Goal: Task Accomplishment & Management: Use online tool/utility

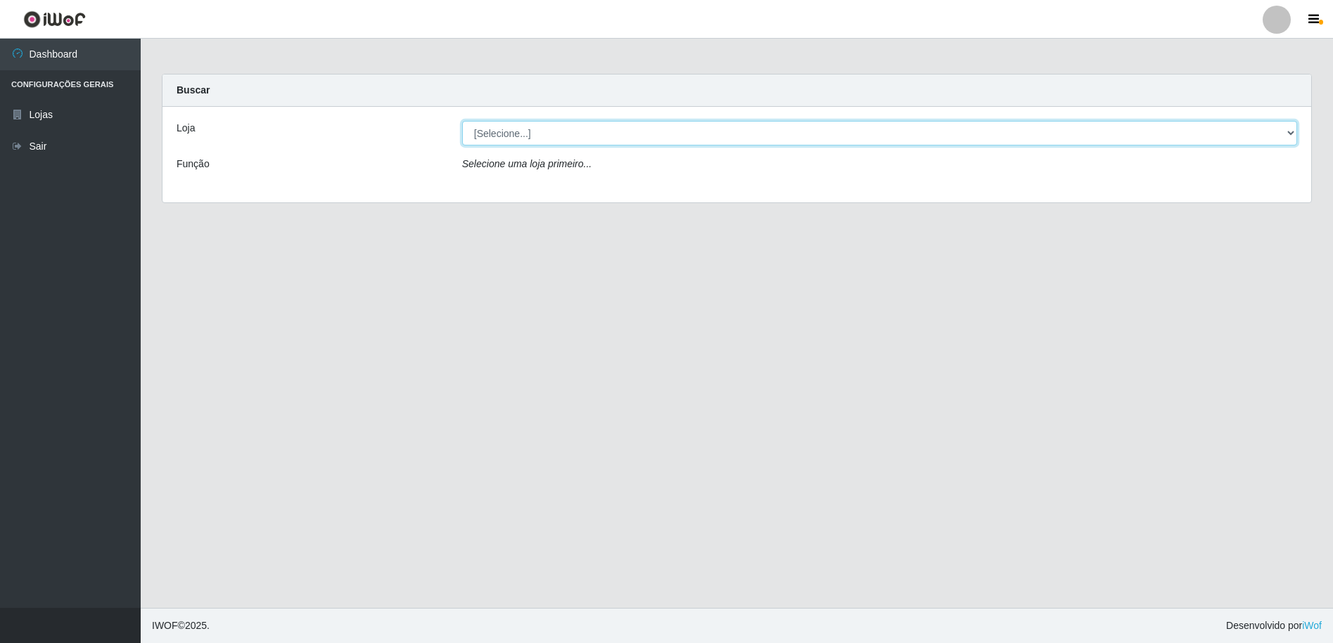
click at [540, 129] on select "[Selecione...] Extrabom - Loja 16 [GEOGRAPHIC_DATA]" at bounding box center [879, 133] width 835 height 25
select select "450"
click at [462, 121] on select "[Selecione...] Extrabom - Loja 16 [GEOGRAPHIC_DATA]" at bounding box center [879, 133] width 835 height 25
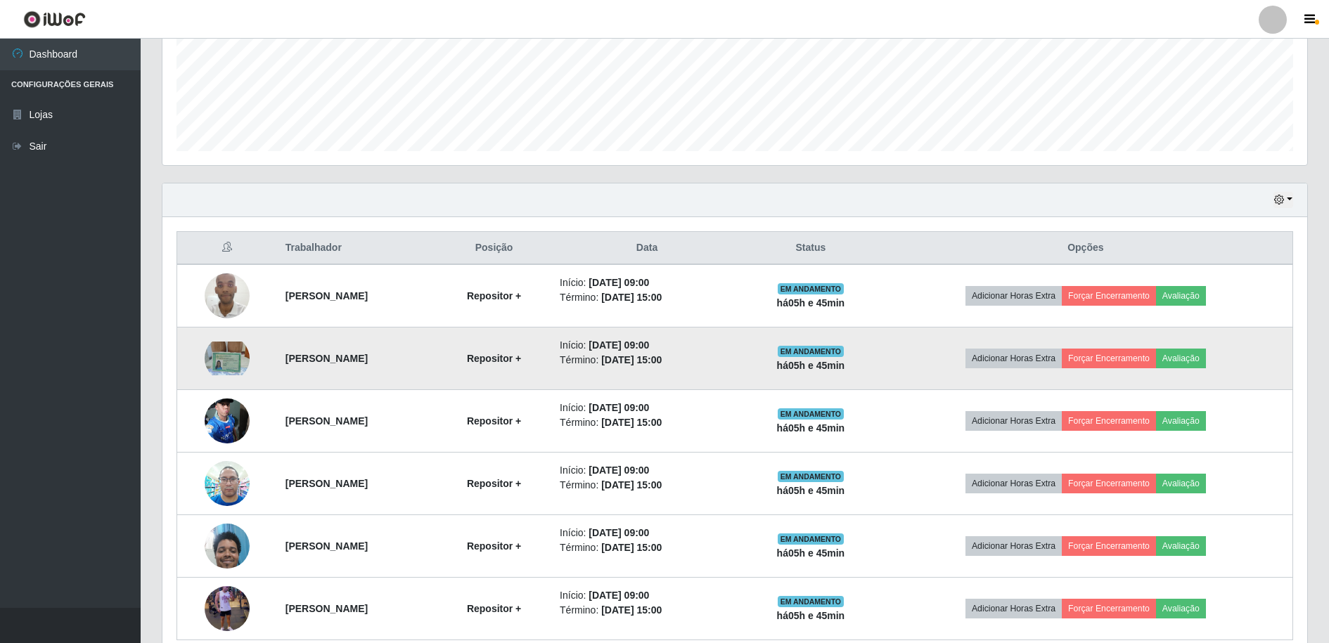
scroll to position [416, 0]
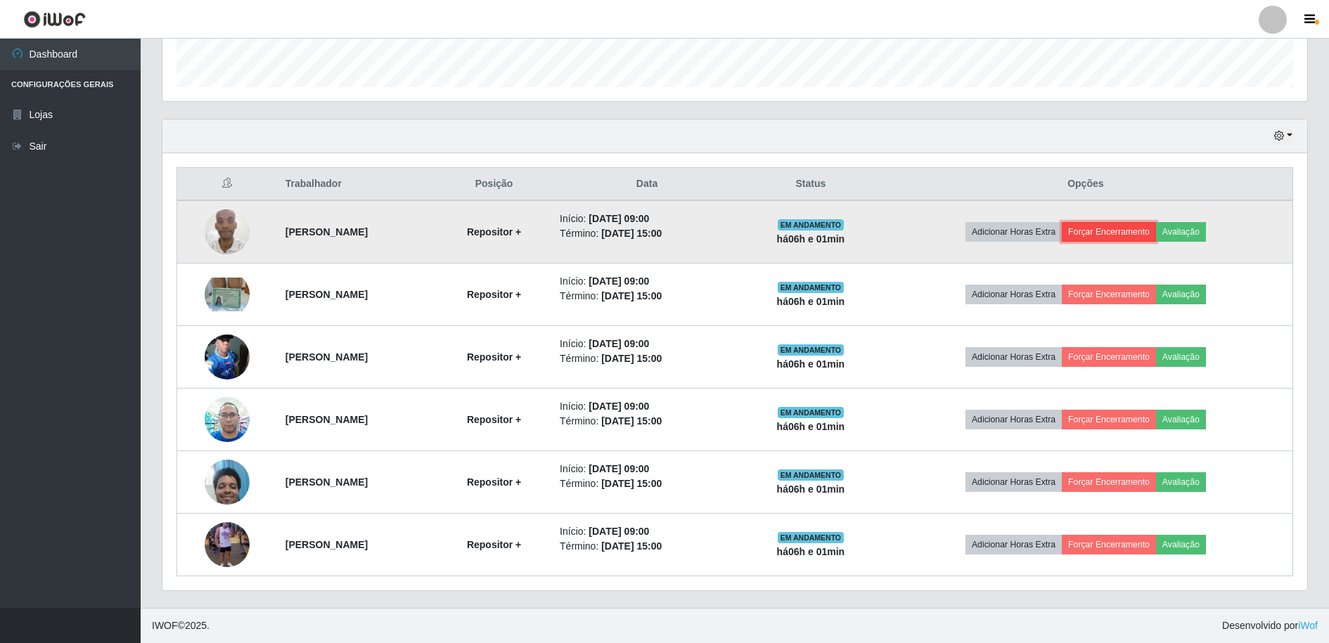
click at [1109, 236] on button "Forçar Encerramento" at bounding box center [1109, 232] width 94 height 20
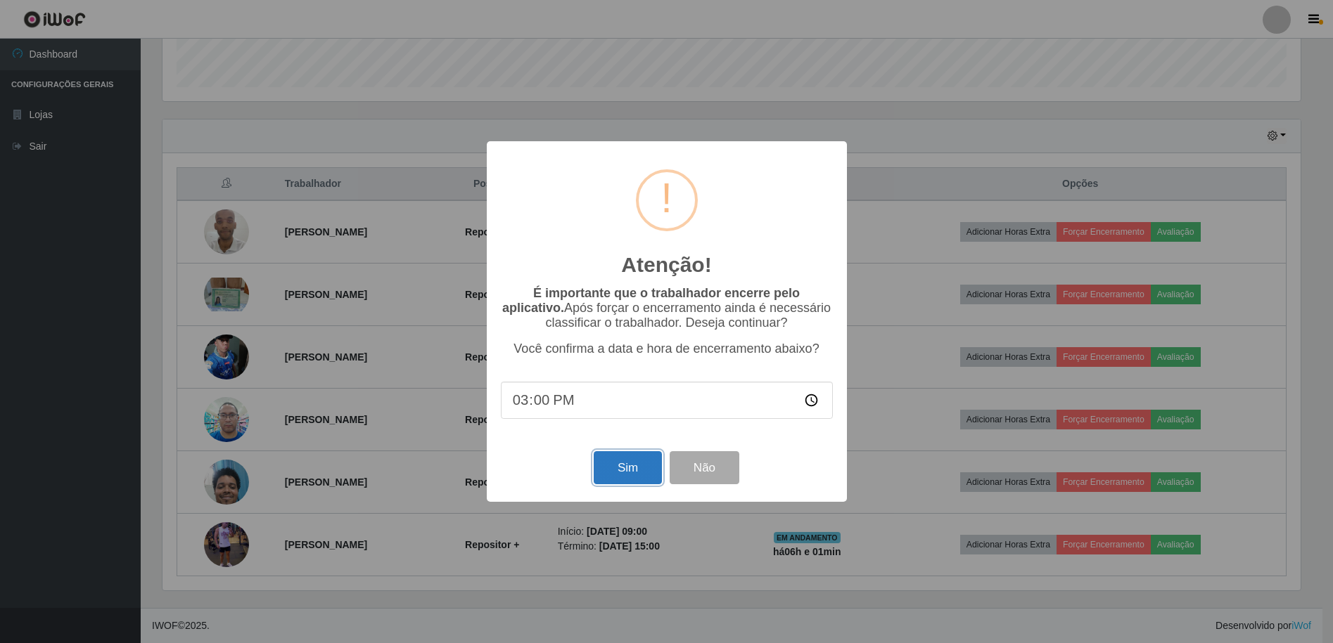
click at [636, 476] on button "Sim" at bounding box center [628, 467] width 68 height 33
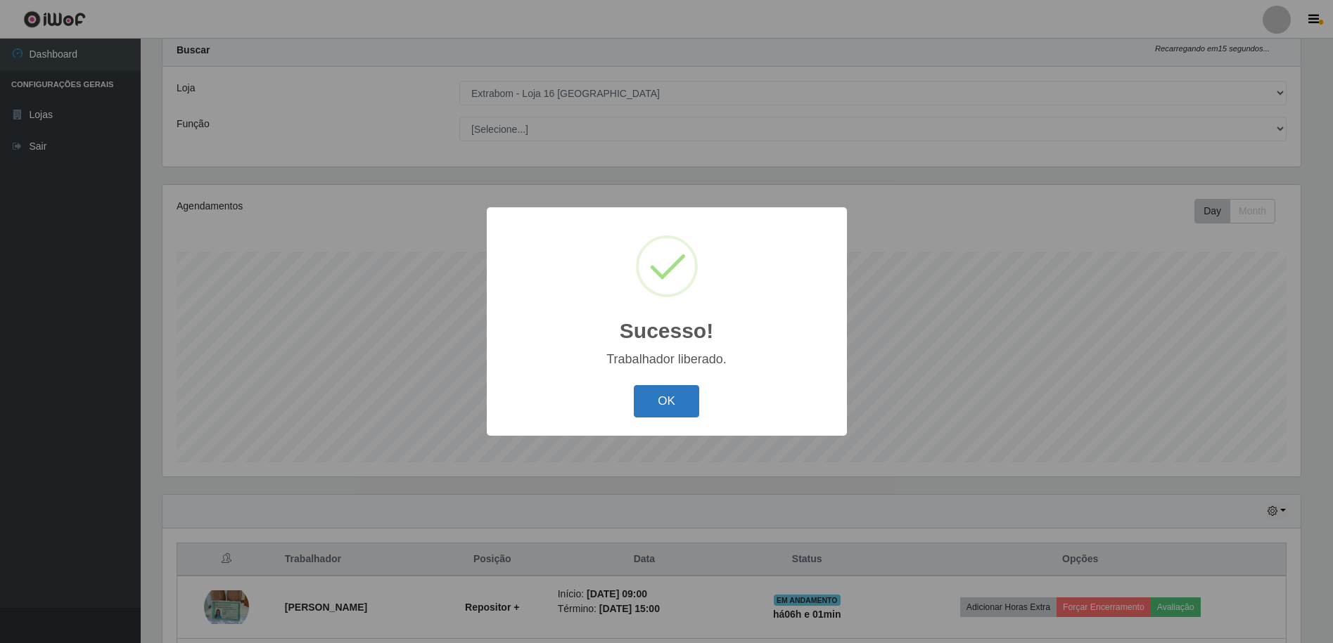
click at [685, 393] on button "OK" at bounding box center [666, 401] width 65 height 33
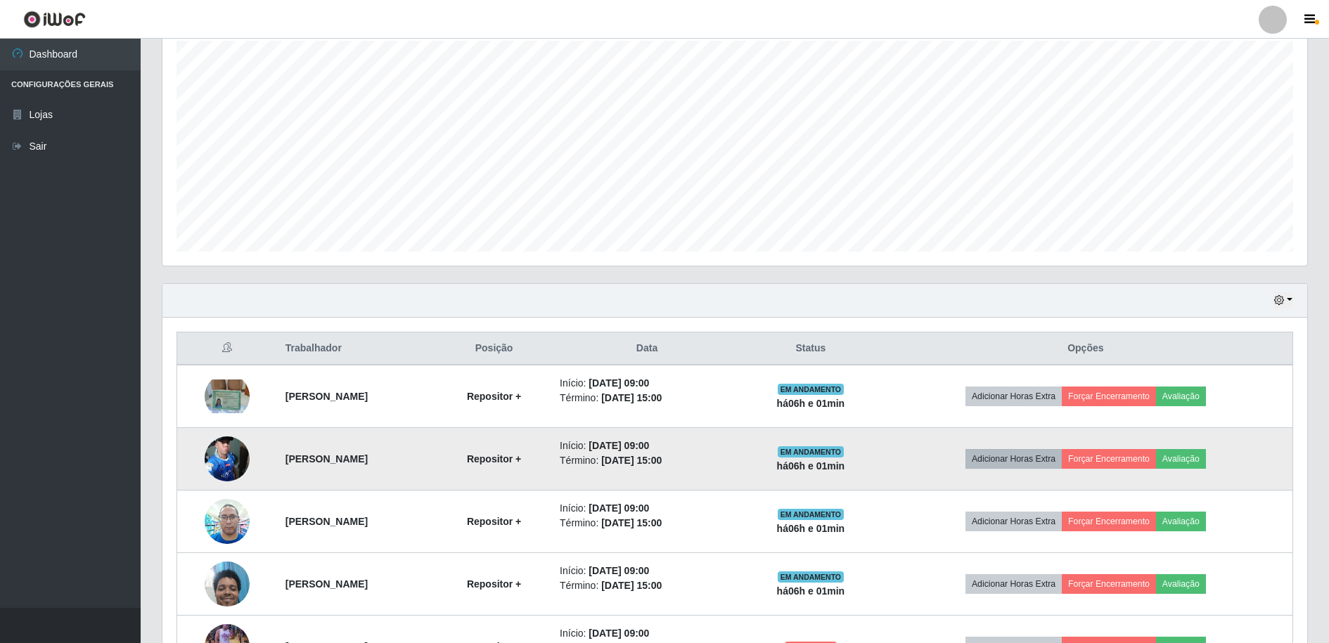
scroll to position [353, 0]
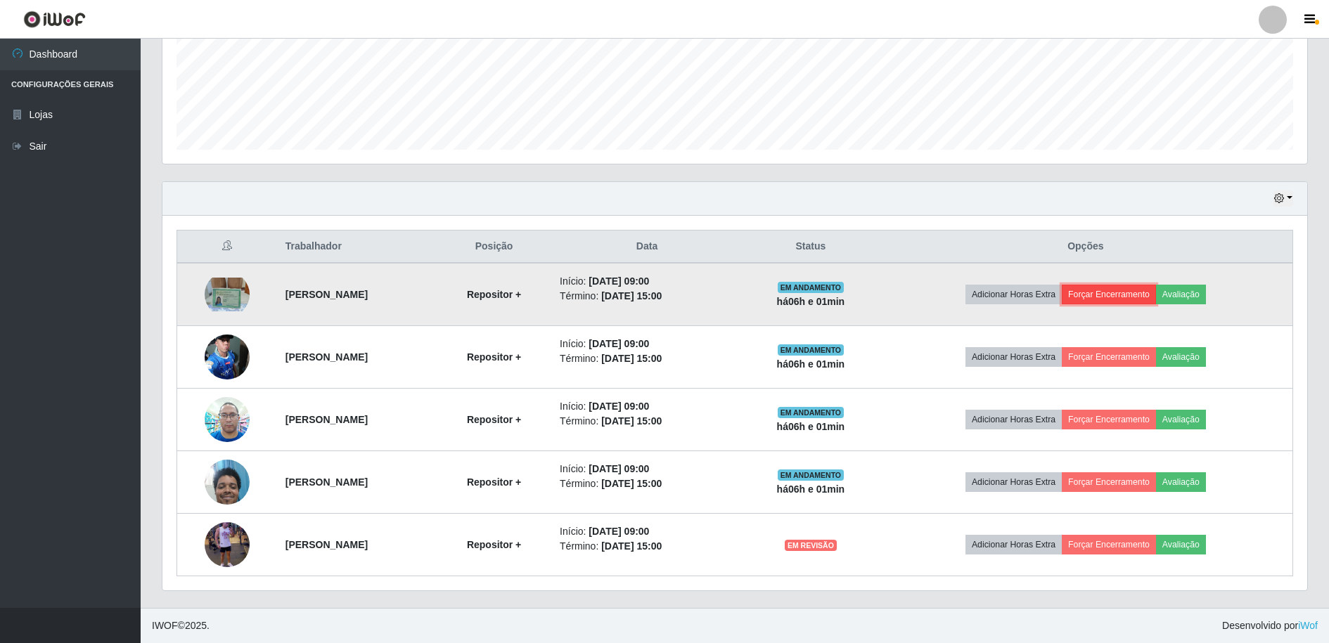
click at [1139, 294] on button "Forçar Encerramento" at bounding box center [1109, 295] width 94 height 20
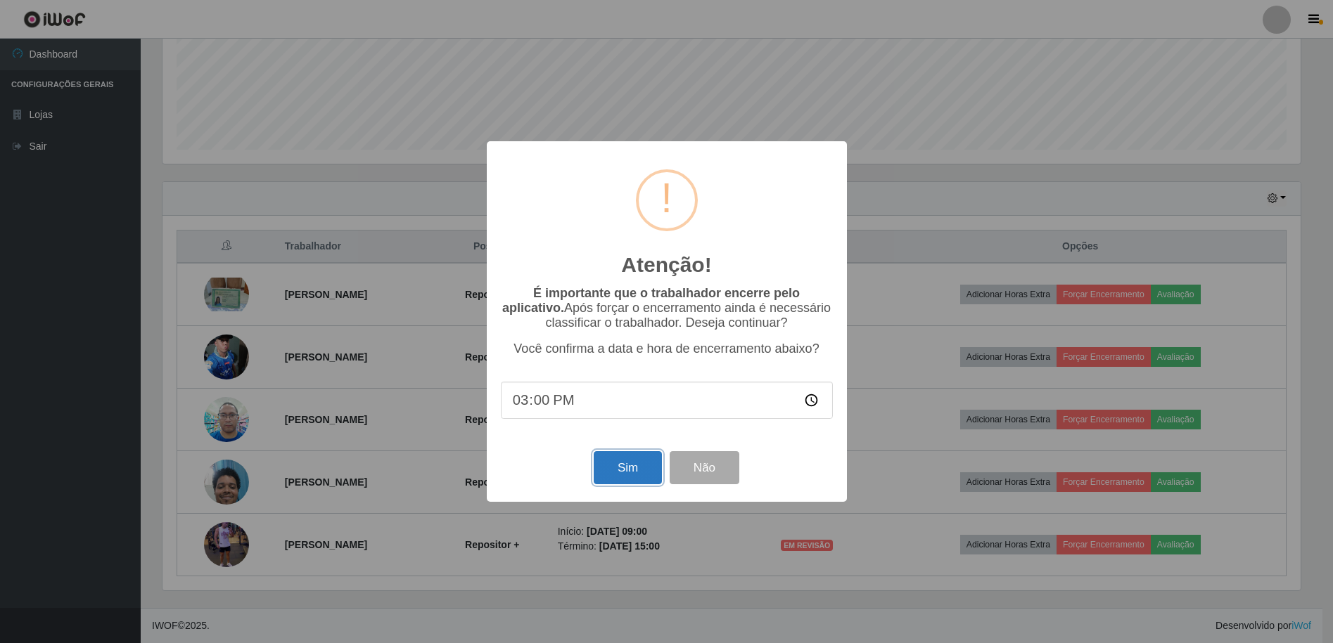
click at [623, 463] on button "Sim" at bounding box center [628, 467] width 68 height 33
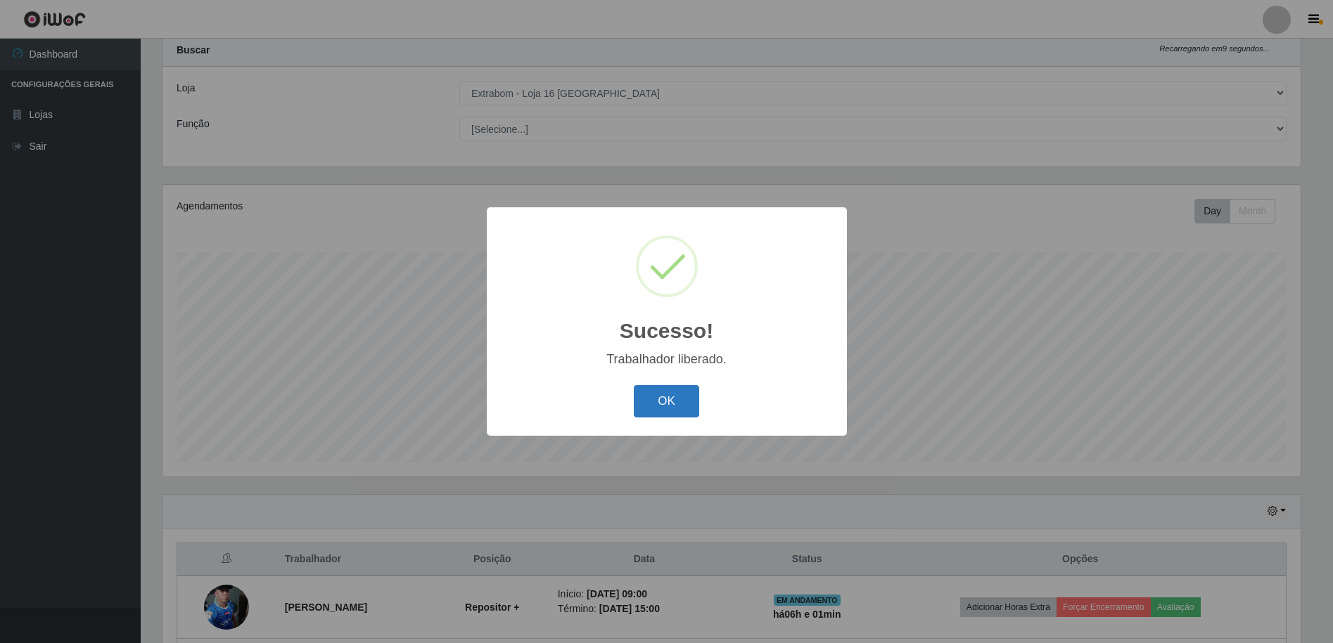
click at [669, 403] on button "OK" at bounding box center [666, 401] width 65 height 33
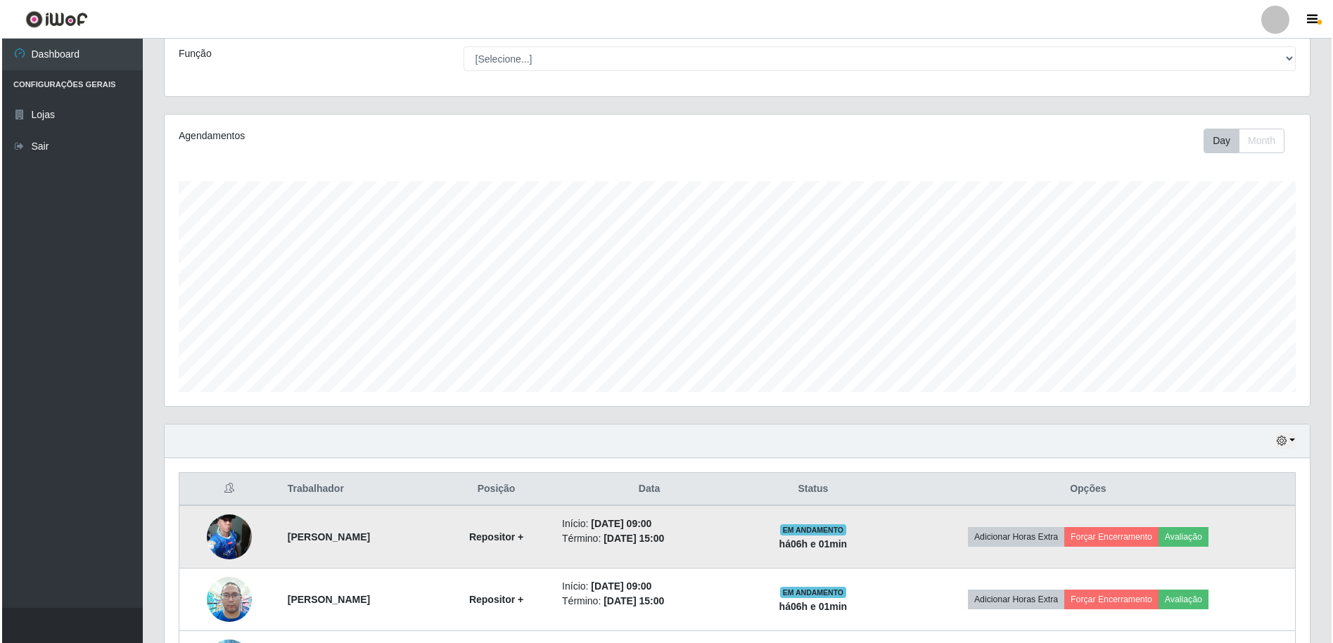
scroll to position [251, 0]
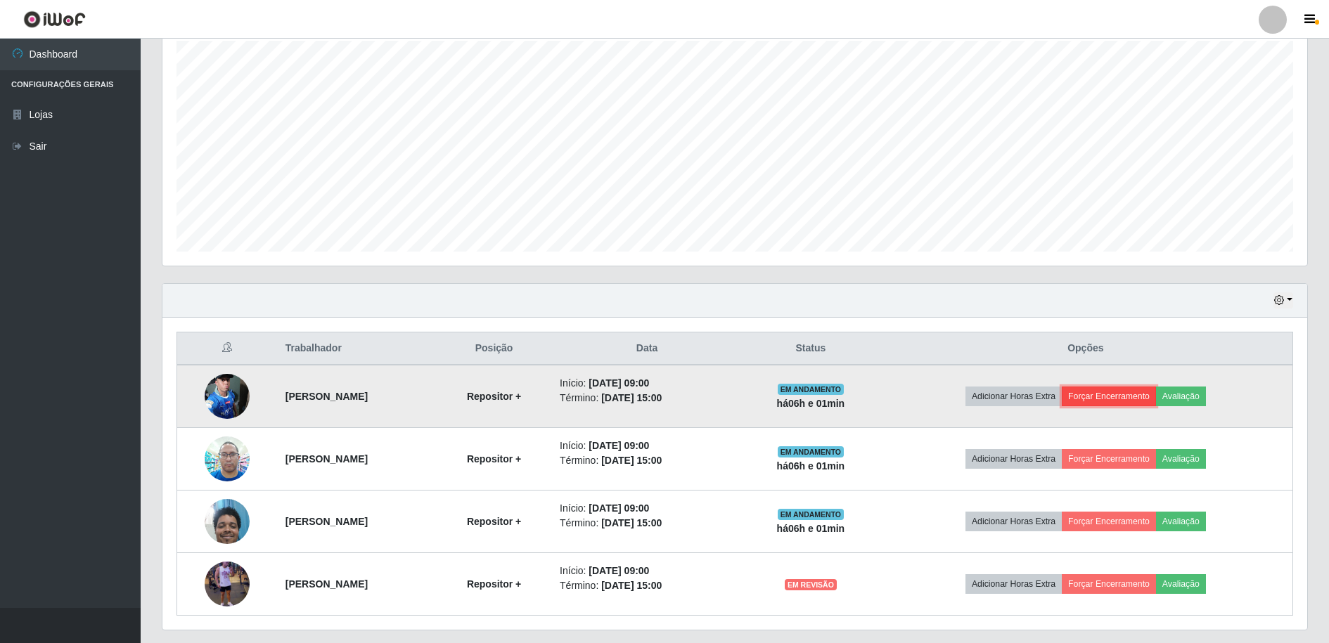
click at [1111, 391] on button "Forçar Encerramento" at bounding box center [1109, 397] width 94 height 20
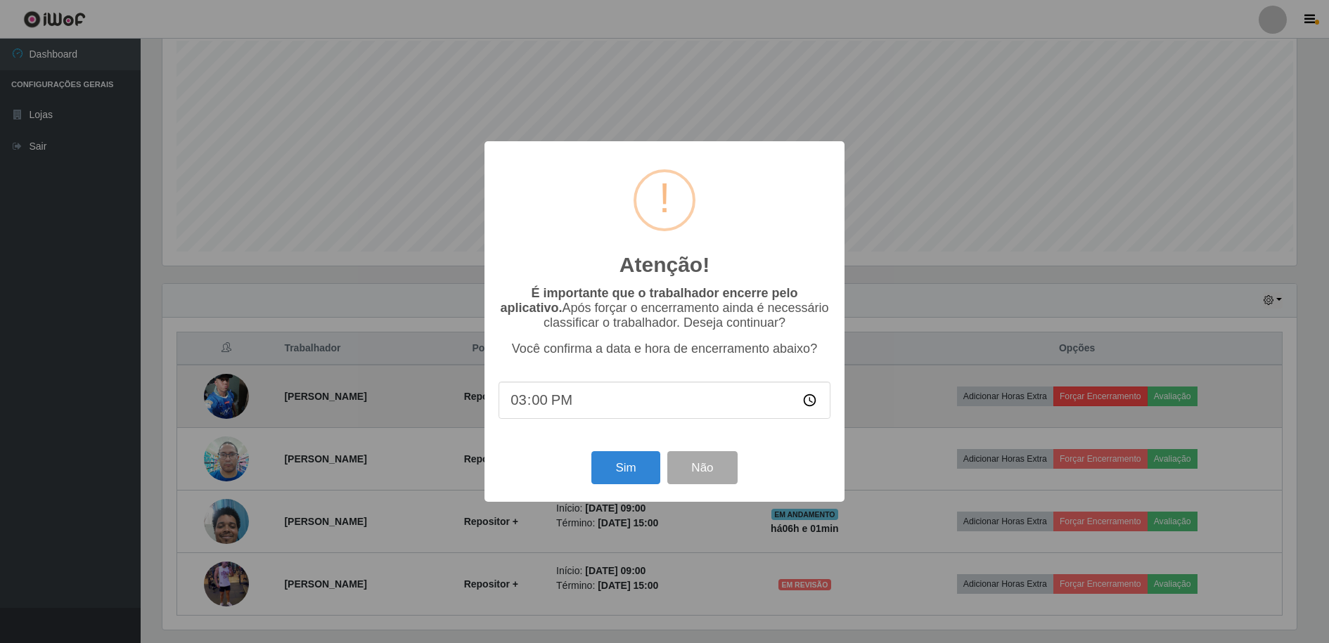
scroll to position [292, 1138]
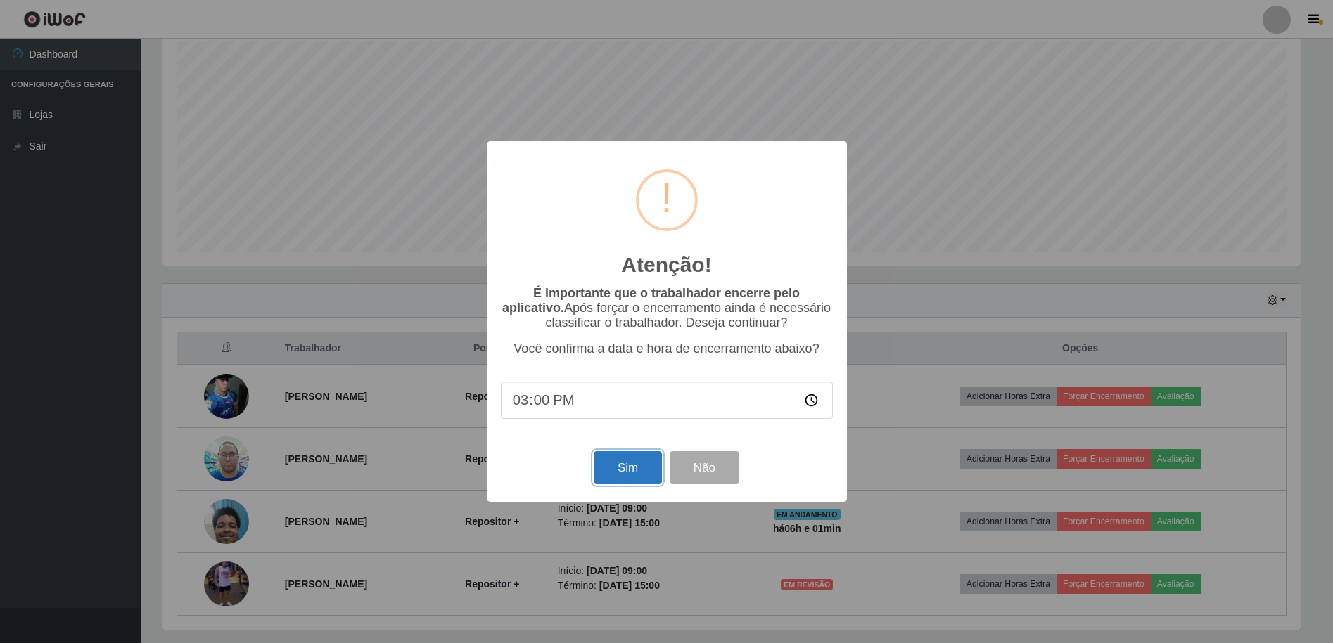
click at [649, 480] on button "Sim" at bounding box center [628, 467] width 68 height 33
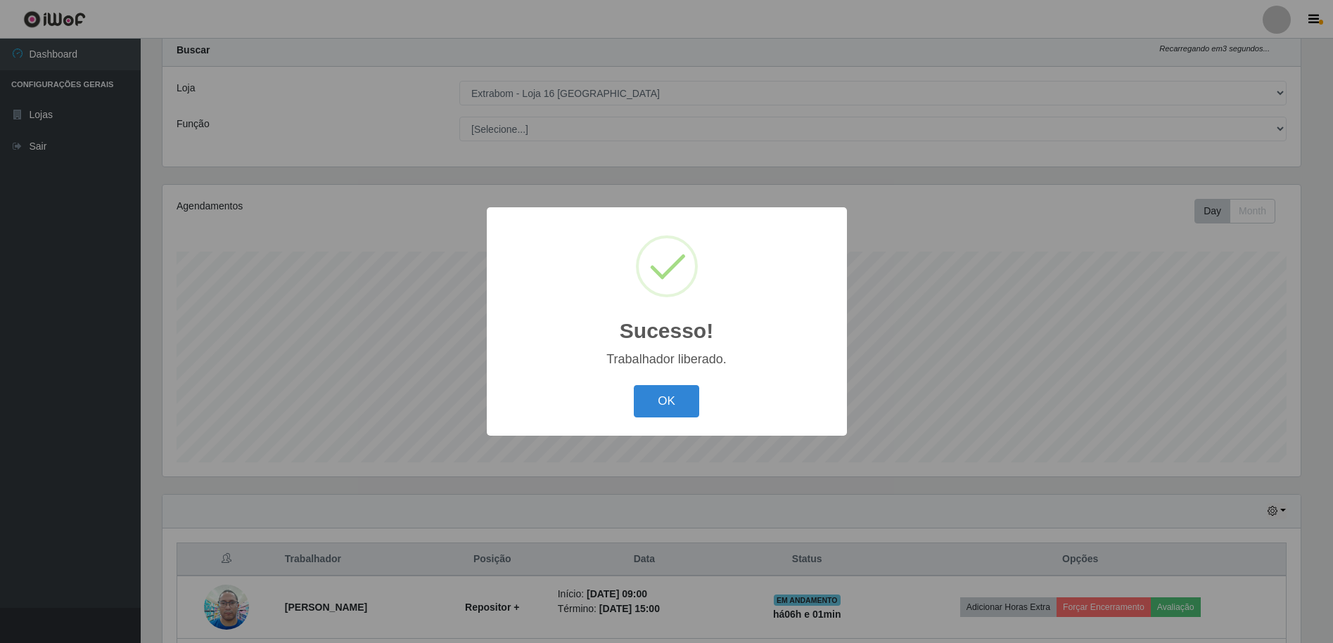
click at [707, 402] on div "OK Cancel" at bounding box center [667, 401] width 332 height 40
click at [690, 402] on button "OK" at bounding box center [666, 401] width 65 height 33
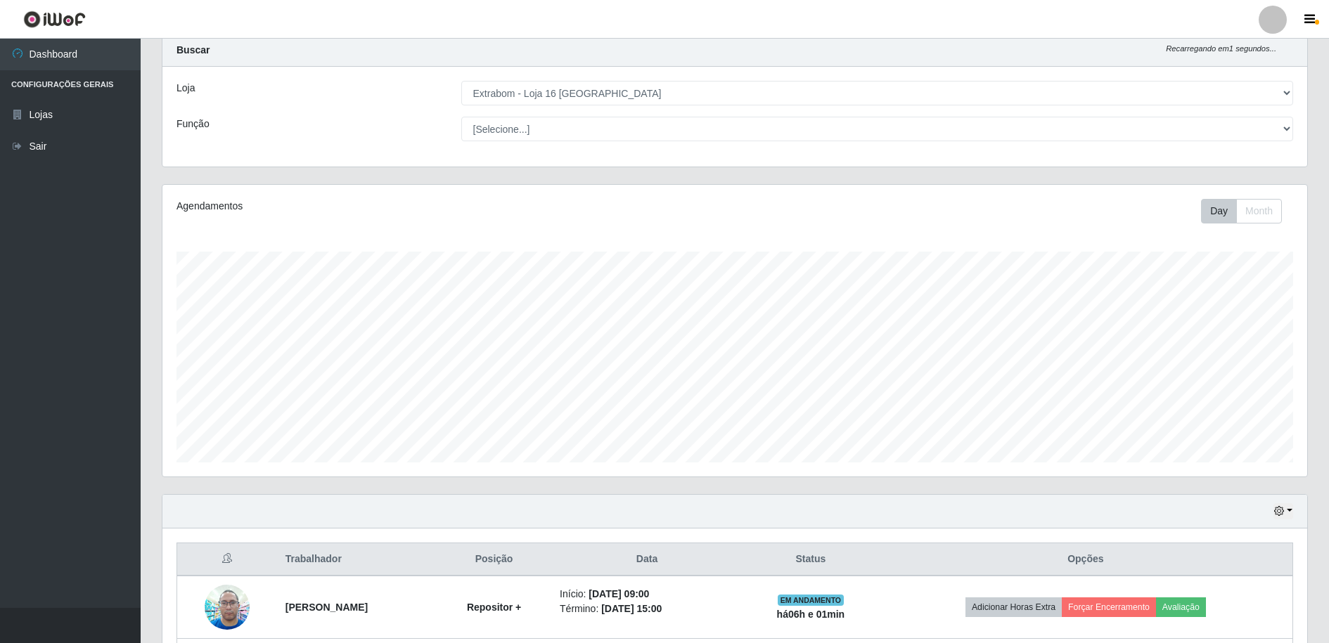
scroll to position [228, 0]
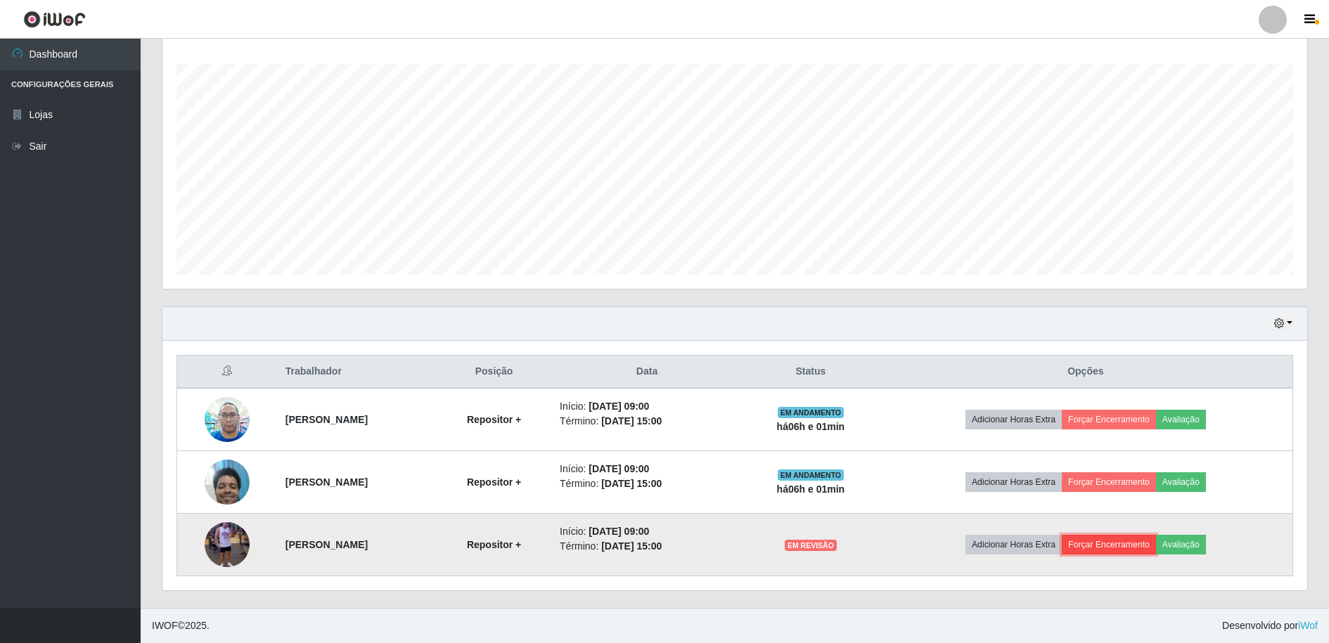
click at [1115, 547] on button "Forçar Encerramento" at bounding box center [1109, 545] width 94 height 20
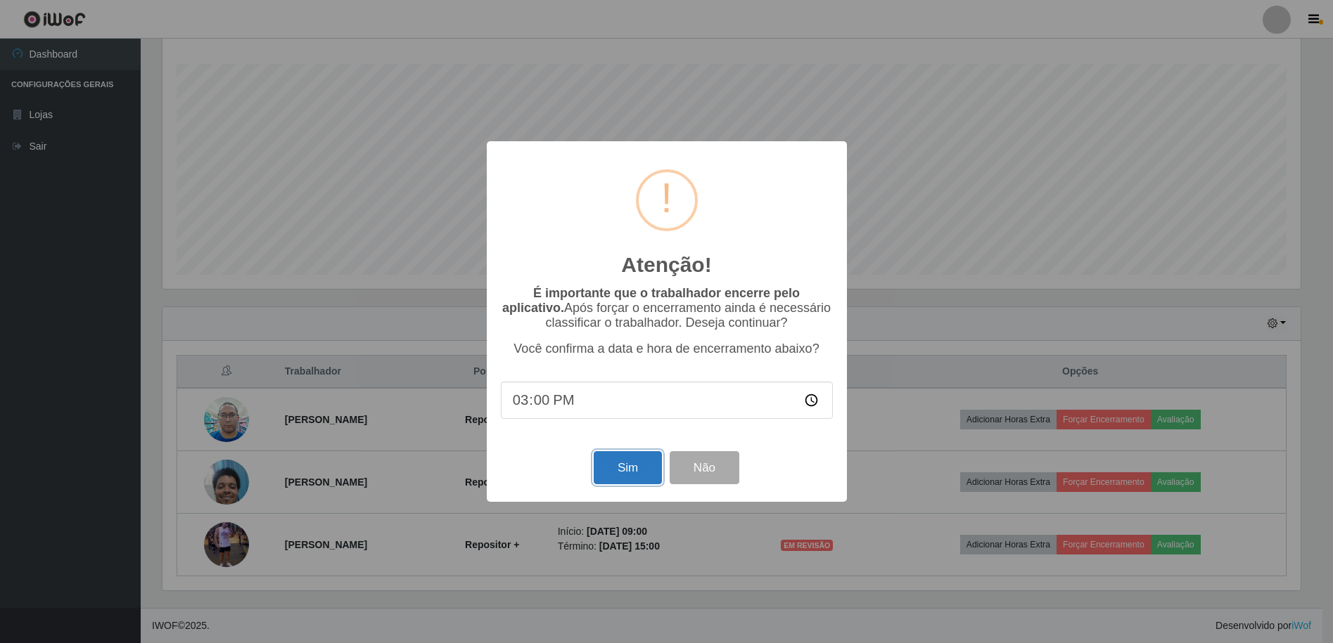
click at [641, 465] on button "Sim" at bounding box center [628, 467] width 68 height 33
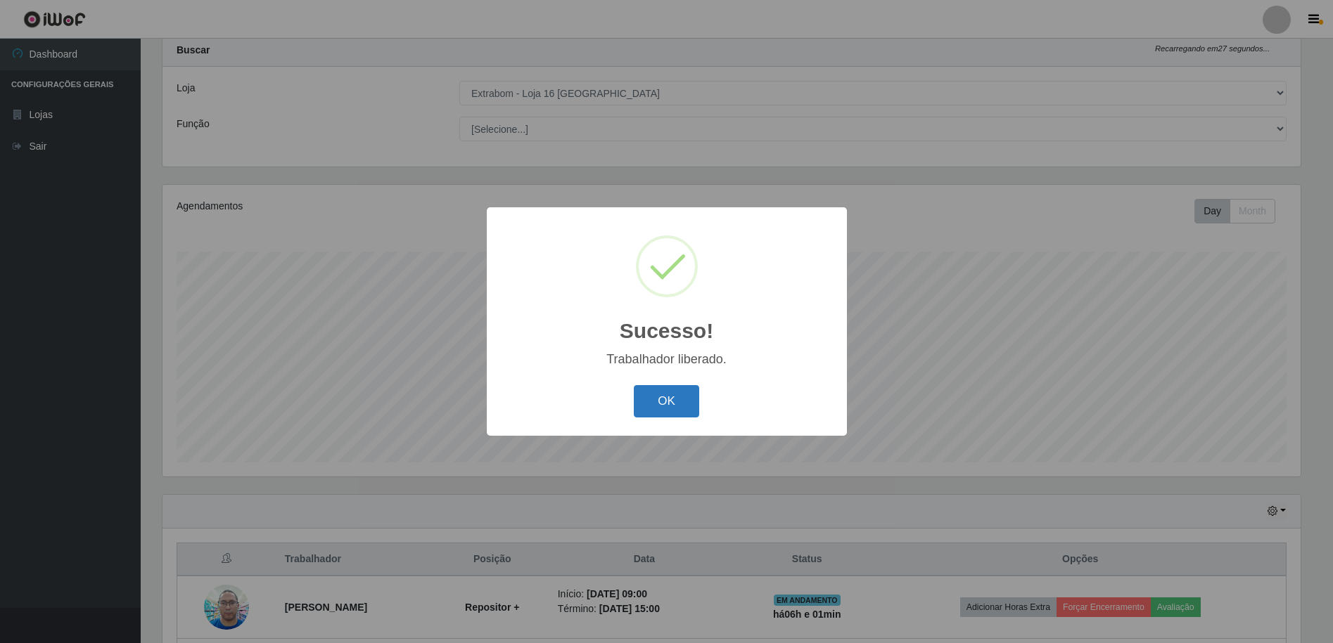
click at [662, 411] on button "OK" at bounding box center [666, 401] width 65 height 33
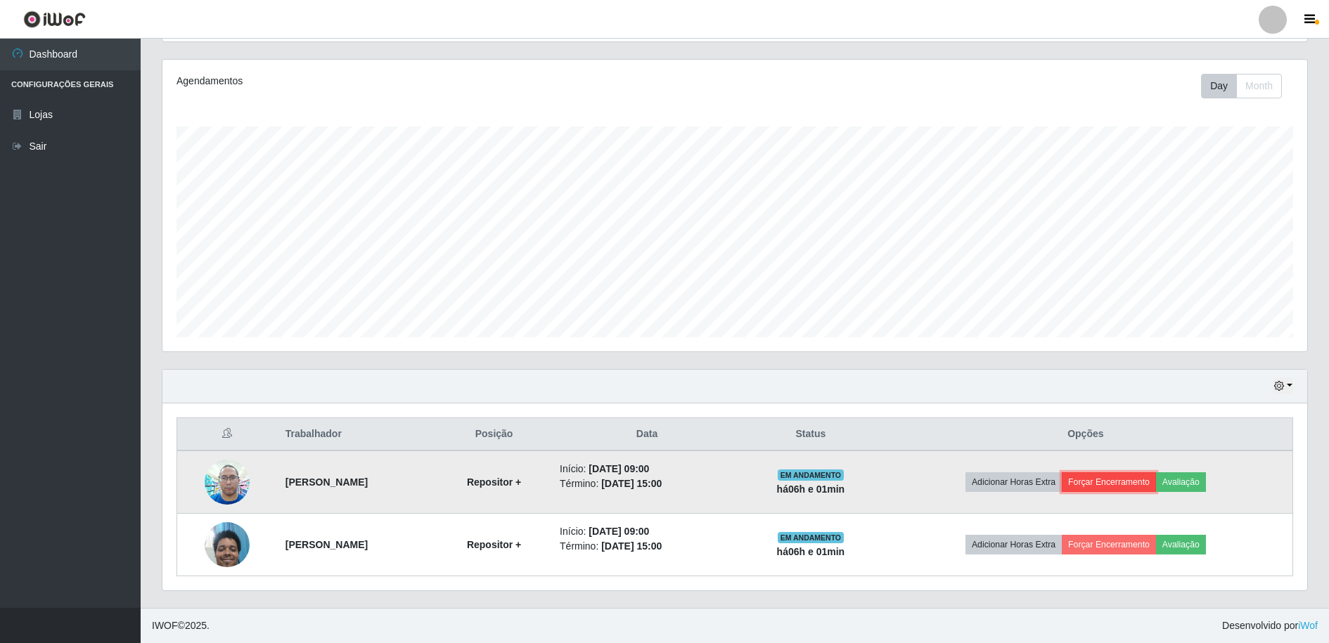
click at [1094, 483] on button "Forçar Encerramento" at bounding box center [1109, 483] width 94 height 20
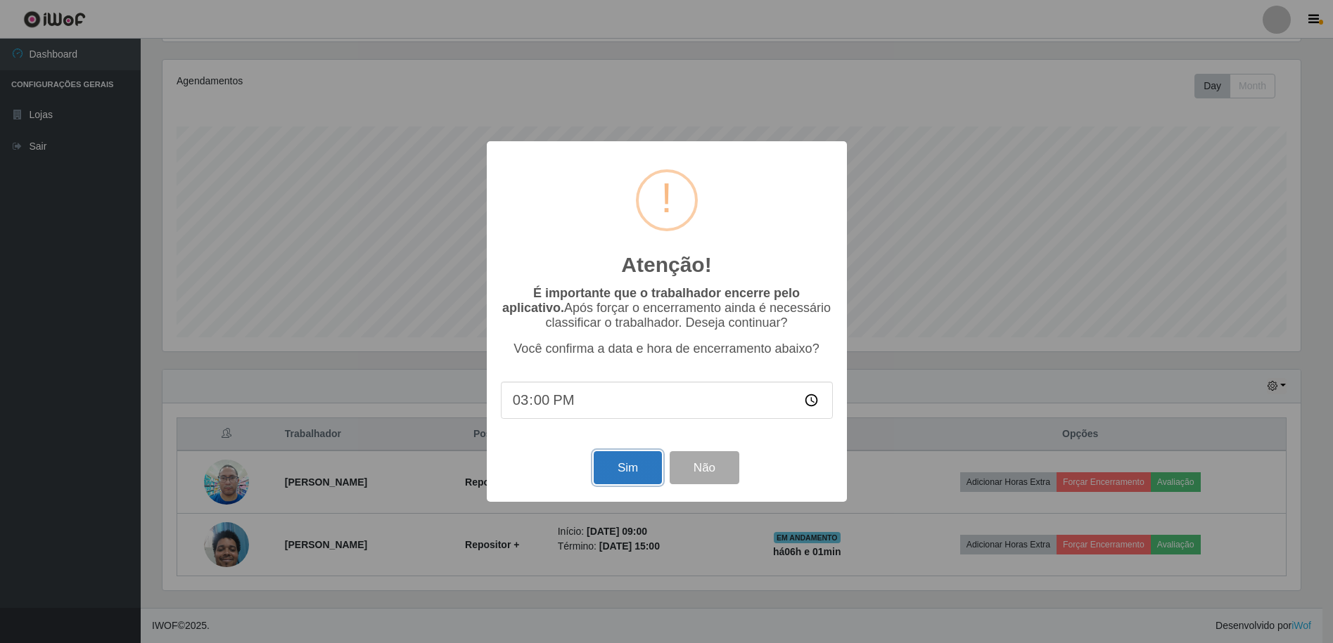
click at [613, 470] on button "Sim" at bounding box center [628, 467] width 68 height 33
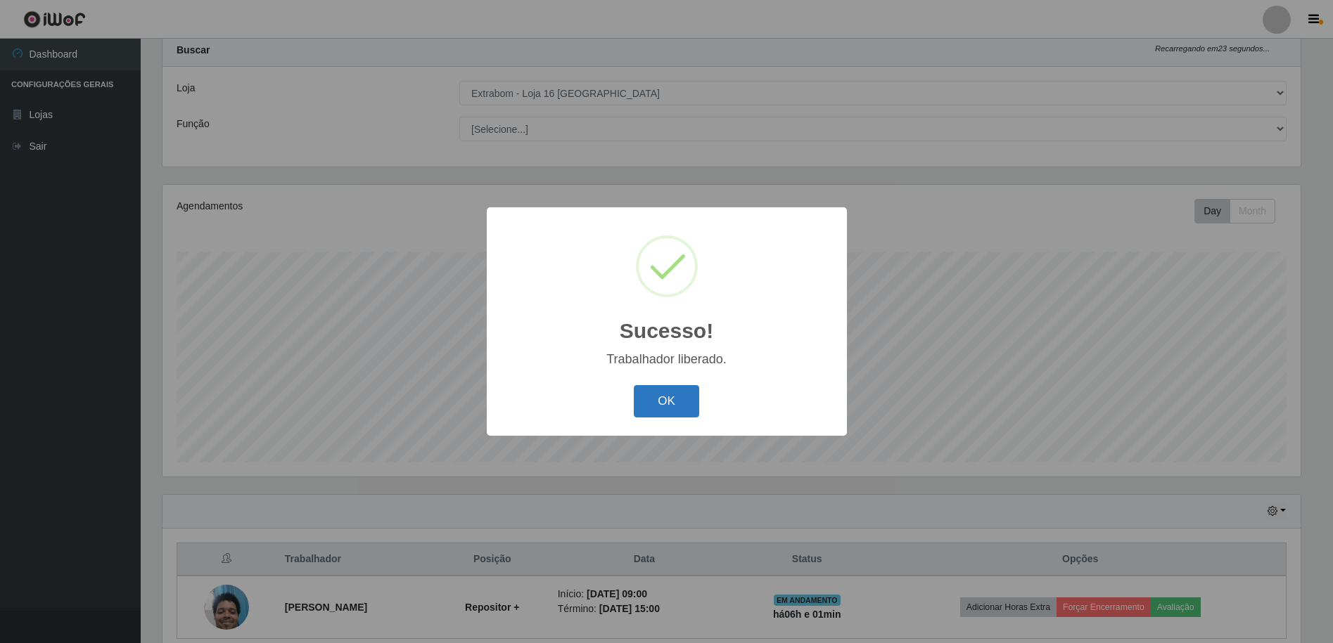
click at [676, 399] on button "OK" at bounding box center [666, 401] width 65 height 33
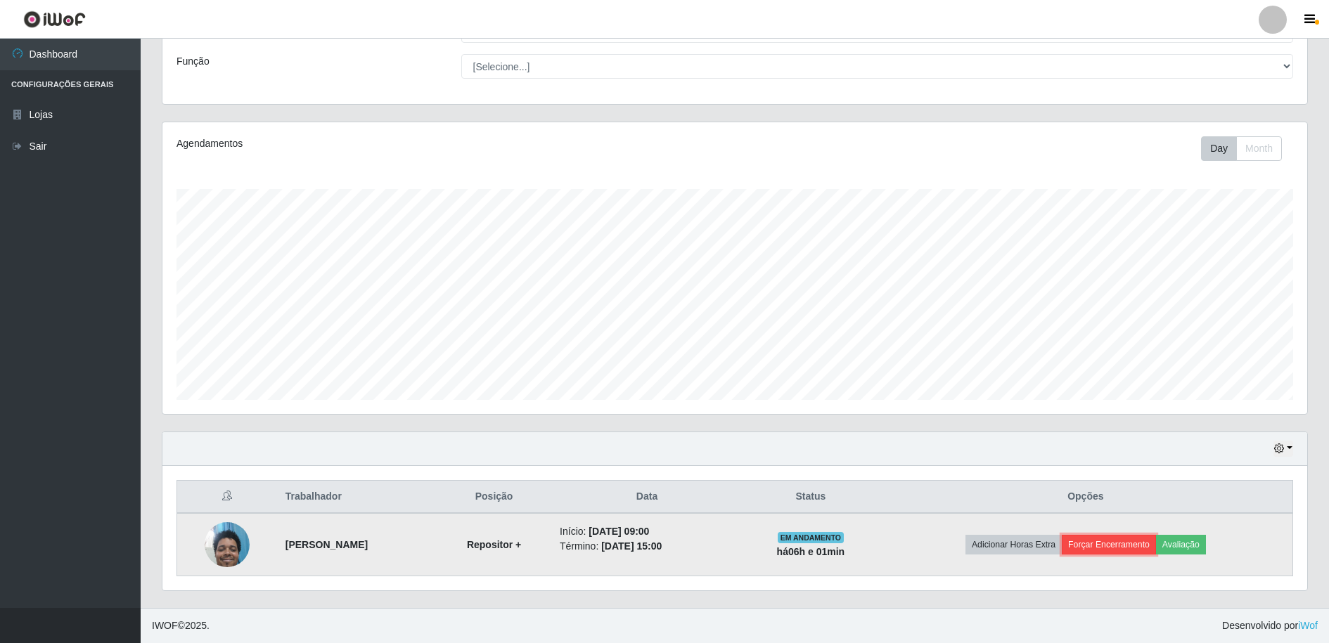
click at [1115, 548] on button "Forçar Encerramento" at bounding box center [1109, 545] width 94 height 20
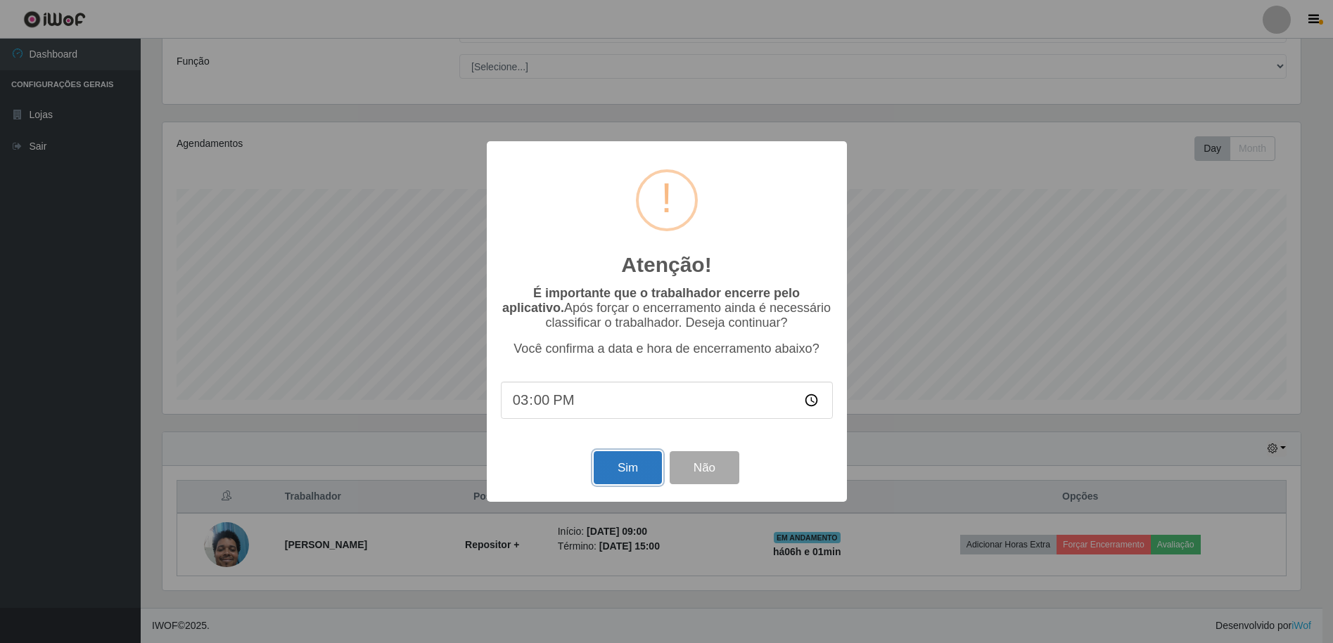
click at [639, 466] on button "Sim" at bounding box center [628, 467] width 68 height 33
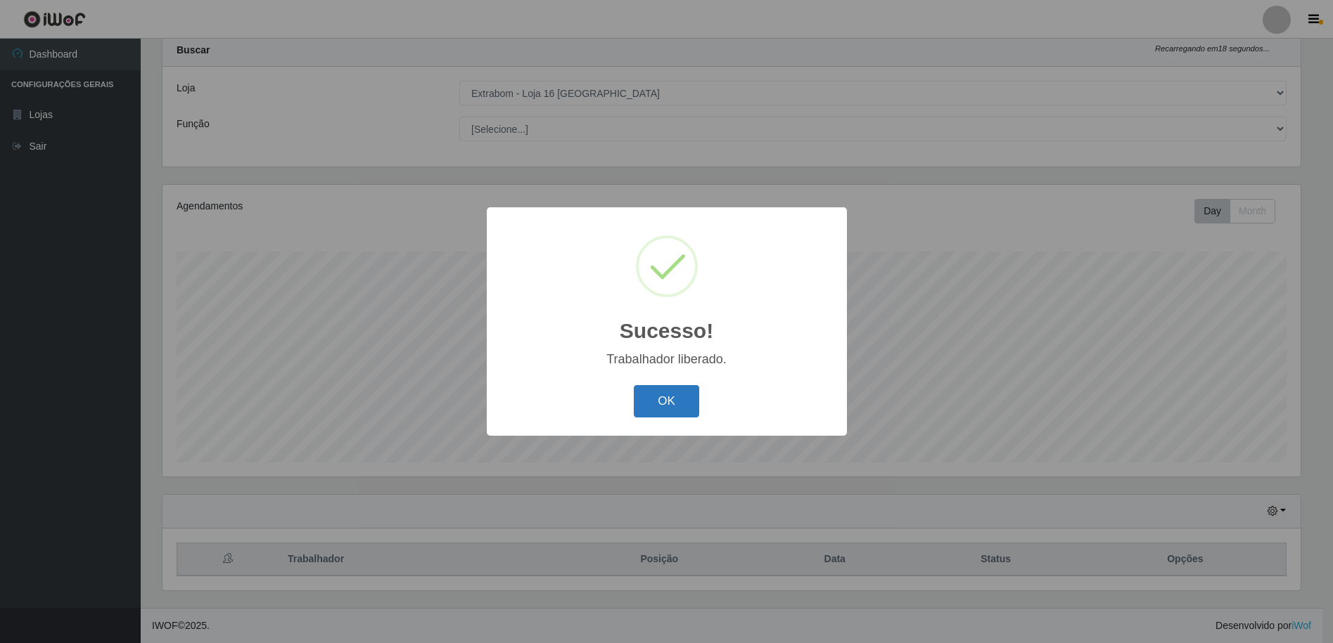
click at [664, 397] on button "OK" at bounding box center [666, 401] width 65 height 33
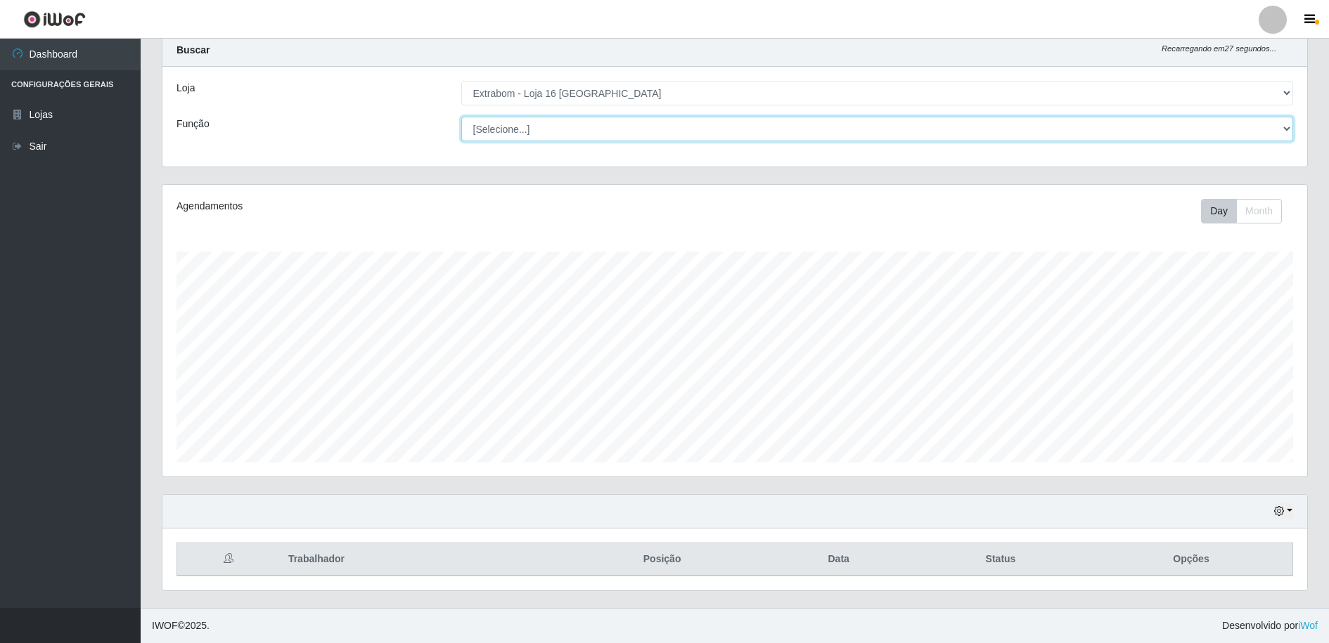
click at [546, 127] on select "[Selecione...] Repositor Repositor + Repositor ++" at bounding box center [877, 129] width 833 height 25
click at [546, 128] on select "[Selecione...] Repositor Repositor + Repositor ++" at bounding box center [877, 129] width 833 height 25
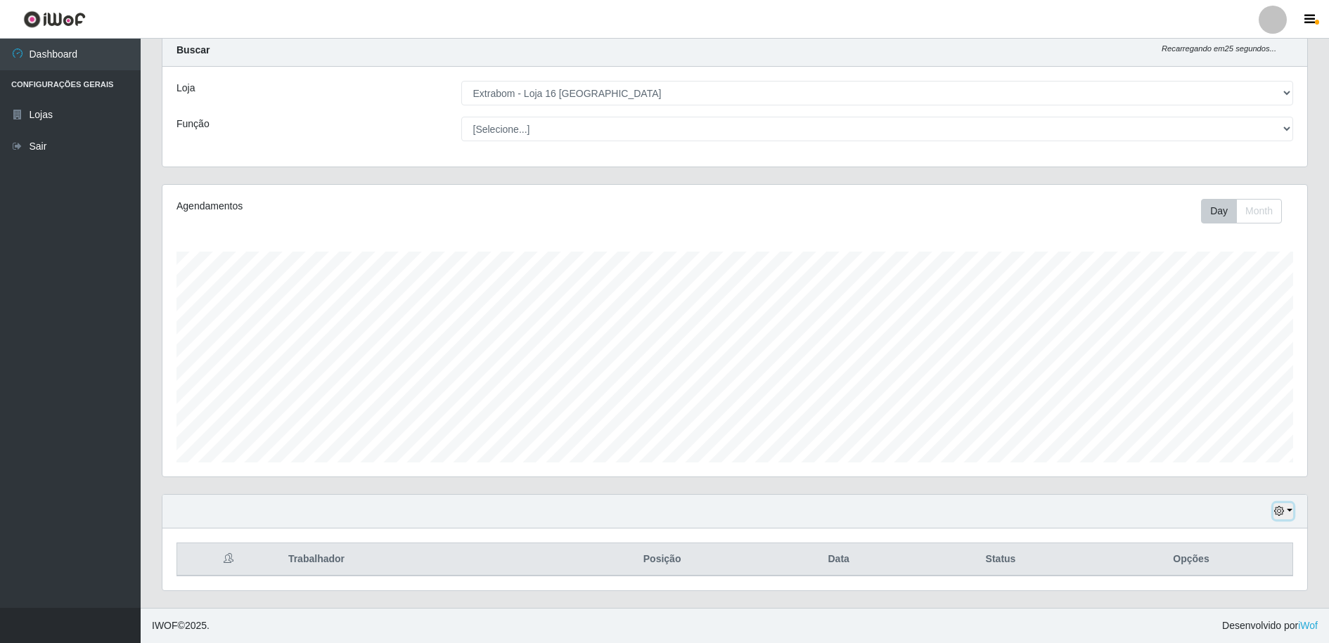
click at [1283, 510] on icon "button" at bounding box center [1279, 511] width 10 height 10
click at [1221, 459] on button "1 Semana" at bounding box center [1236, 459] width 111 height 30
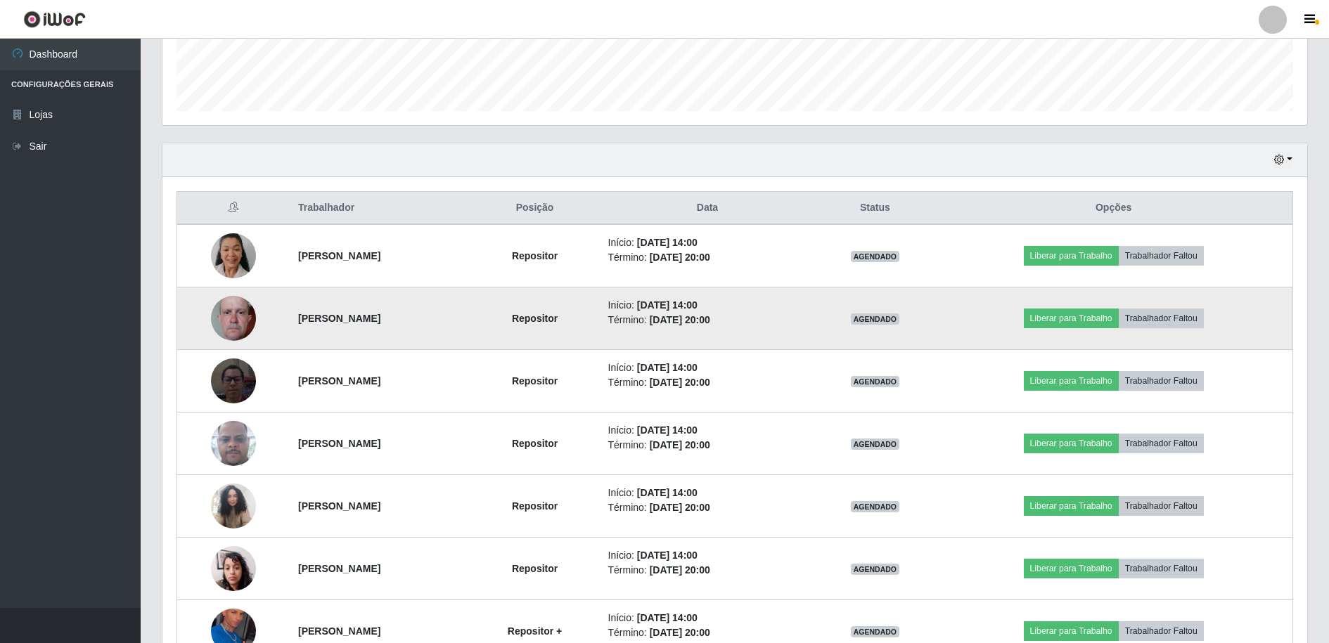
scroll to position [462, 0]
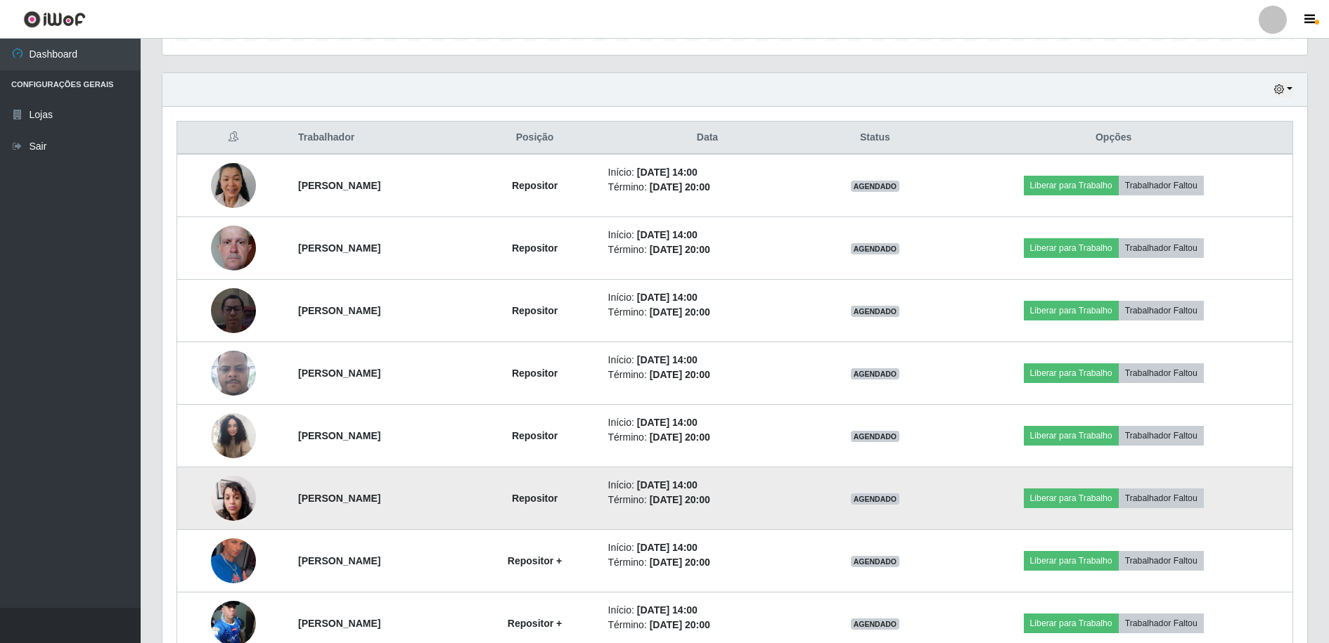
click at [225, 501] on img at bounding box center [233, 498] width 45 height 60
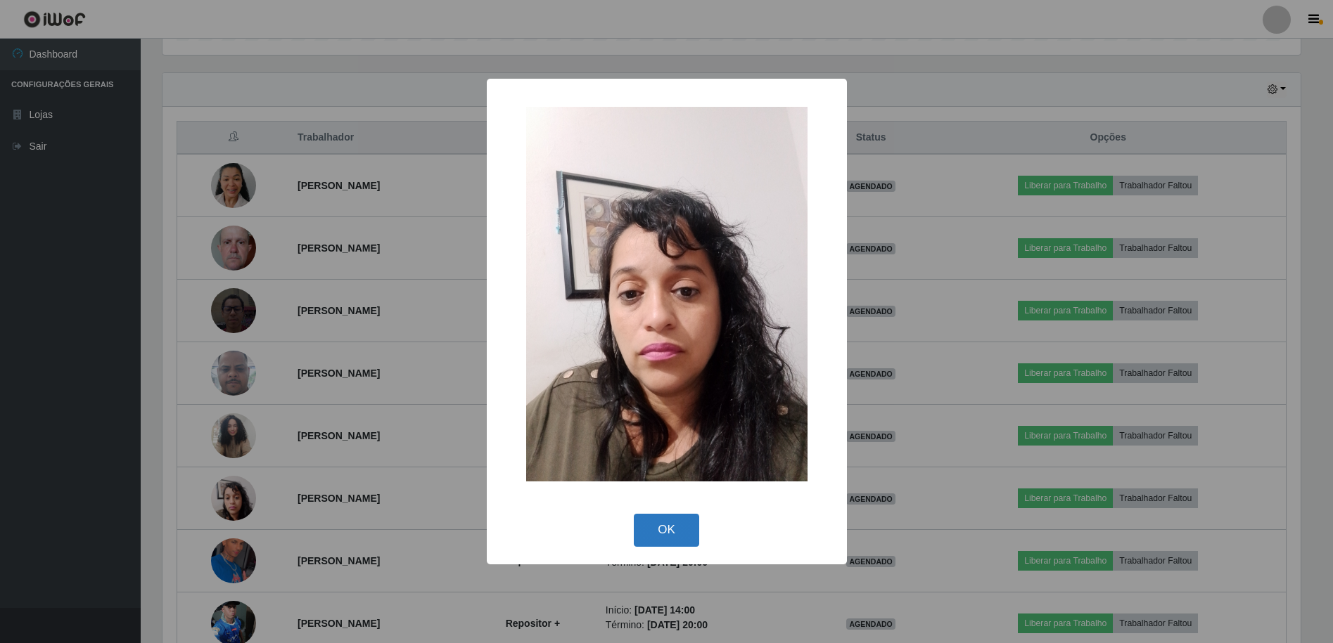
click at [675, 533] on button "OK" at bounding box center [666, 530] width 65 height 33
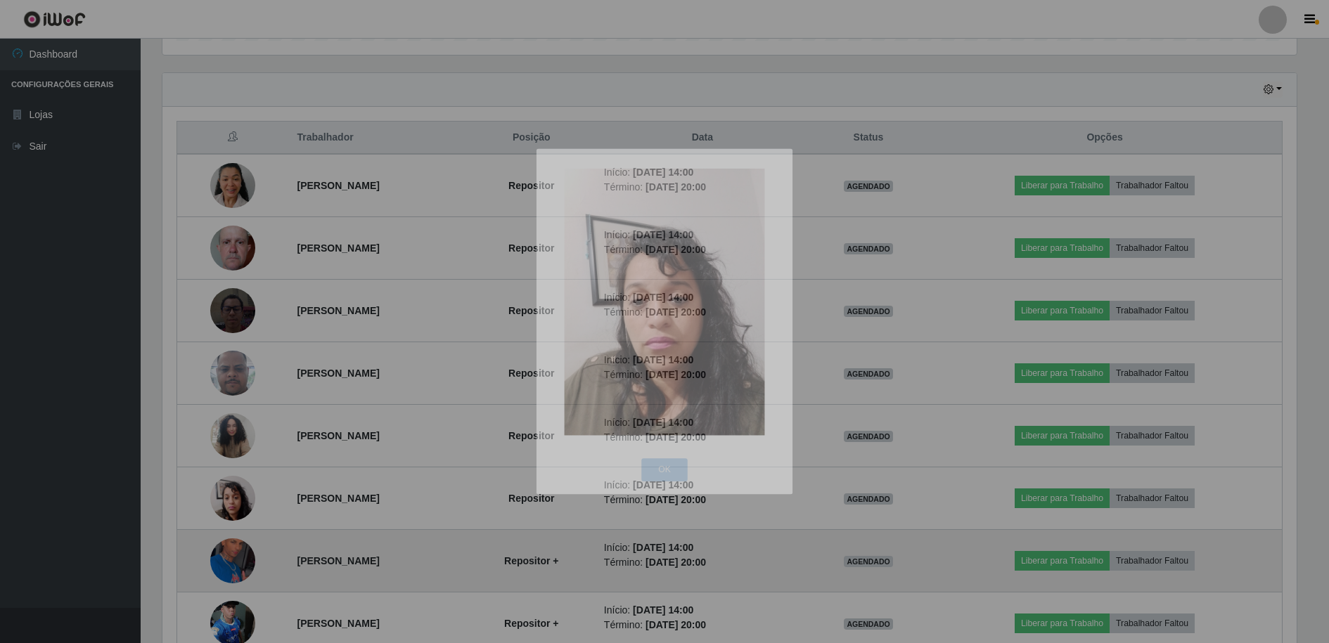
scroll to position [292, 1145]
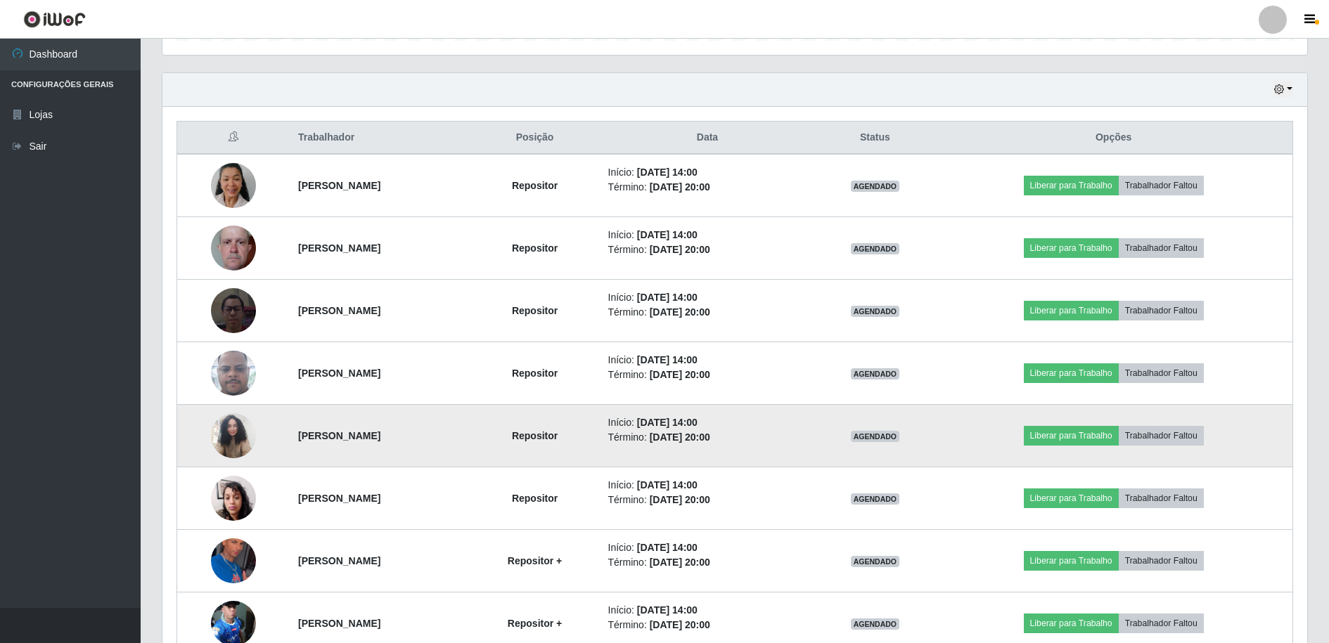
click at [214, 440] on img at bounding box center [233, 436] width 45 height 60
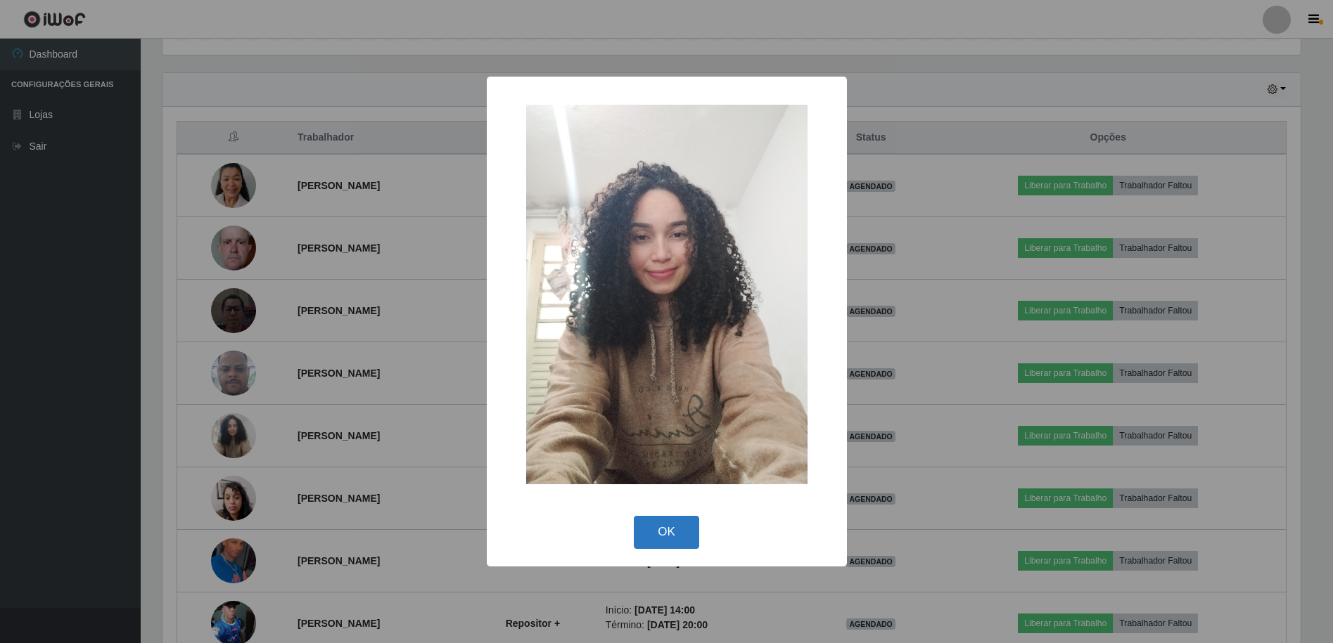
click at [662, 528] on button "OK" at bounding box center [666, 532] width 65 height 33
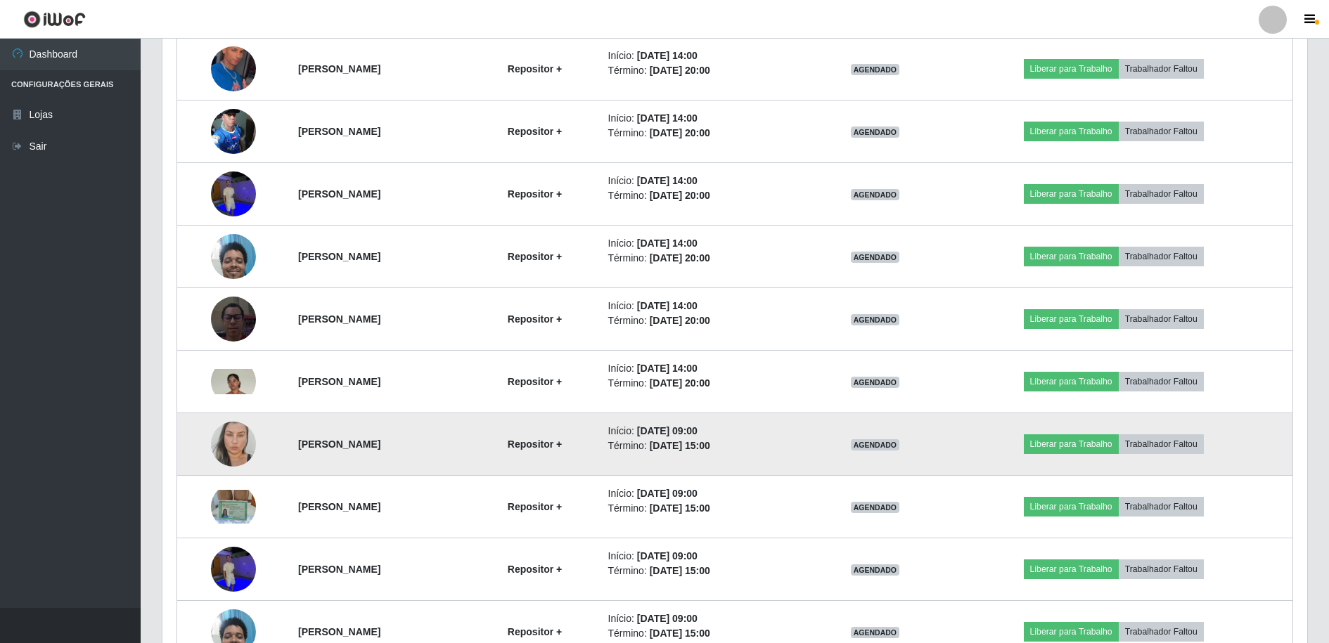
scroll to position [1025, 0]
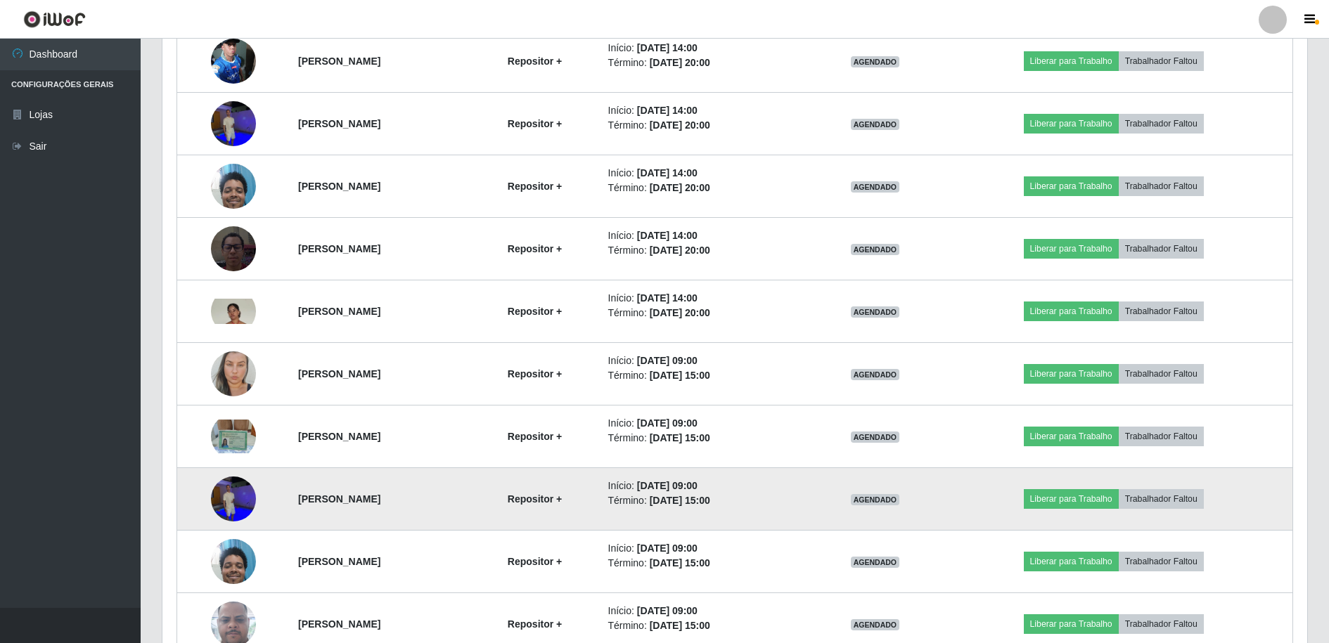
click at [222, 495] on img at bounding box center [233, 499] width 45 height 60
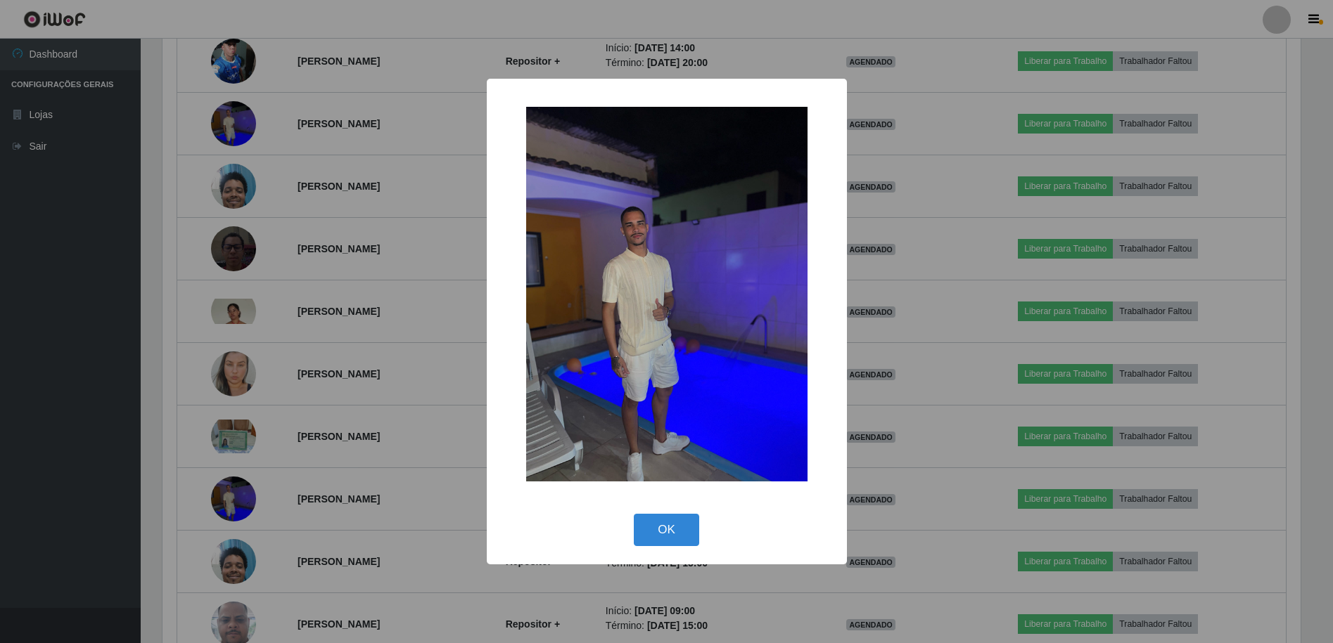
click at [627, 377] on img at bounding box center [666, 294] width 281 height 375
click at [661, 523] on button "OK" at bounding box center [666, 530] width 65 height 33
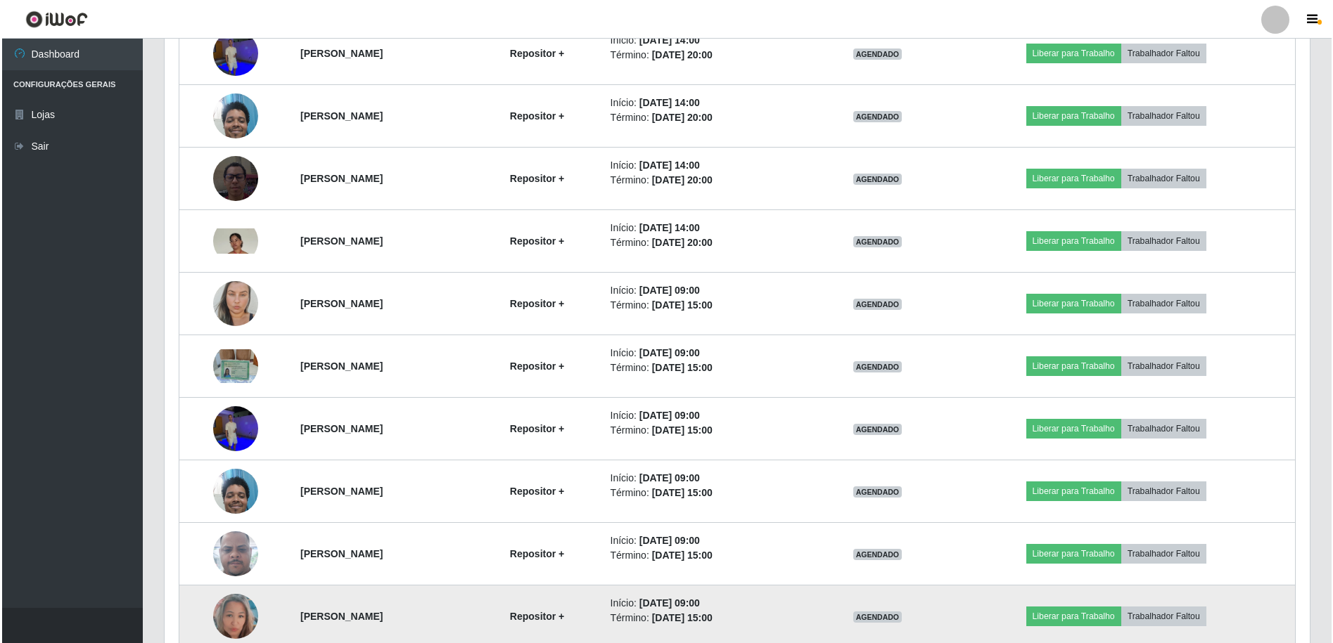
scroll to position [1165, 0]
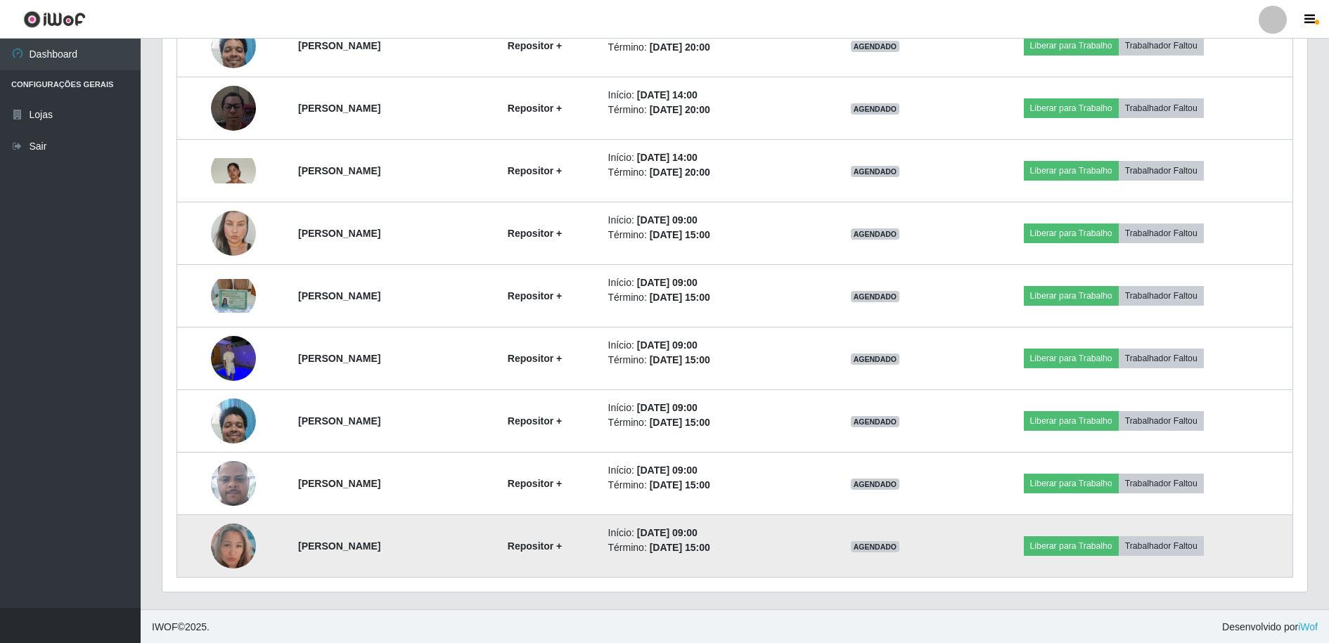
click at [214, 551] on img at bounding box center [233, 546] width 45 height 62
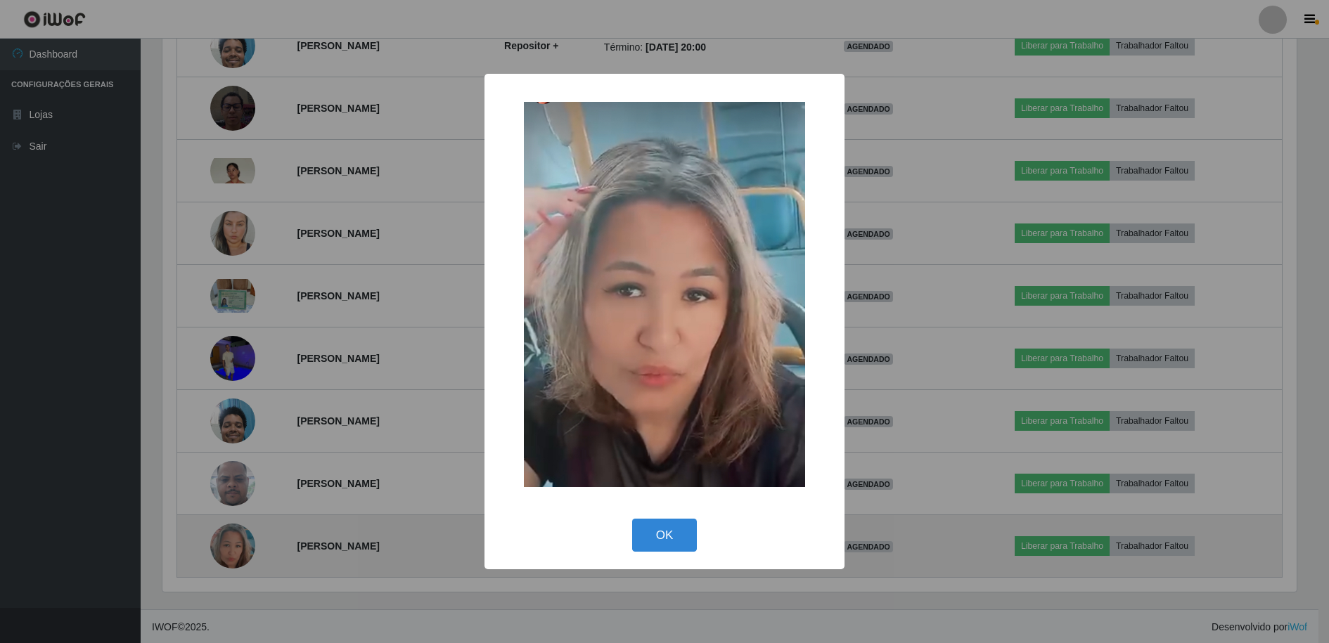
scroll to position [292, 1138]
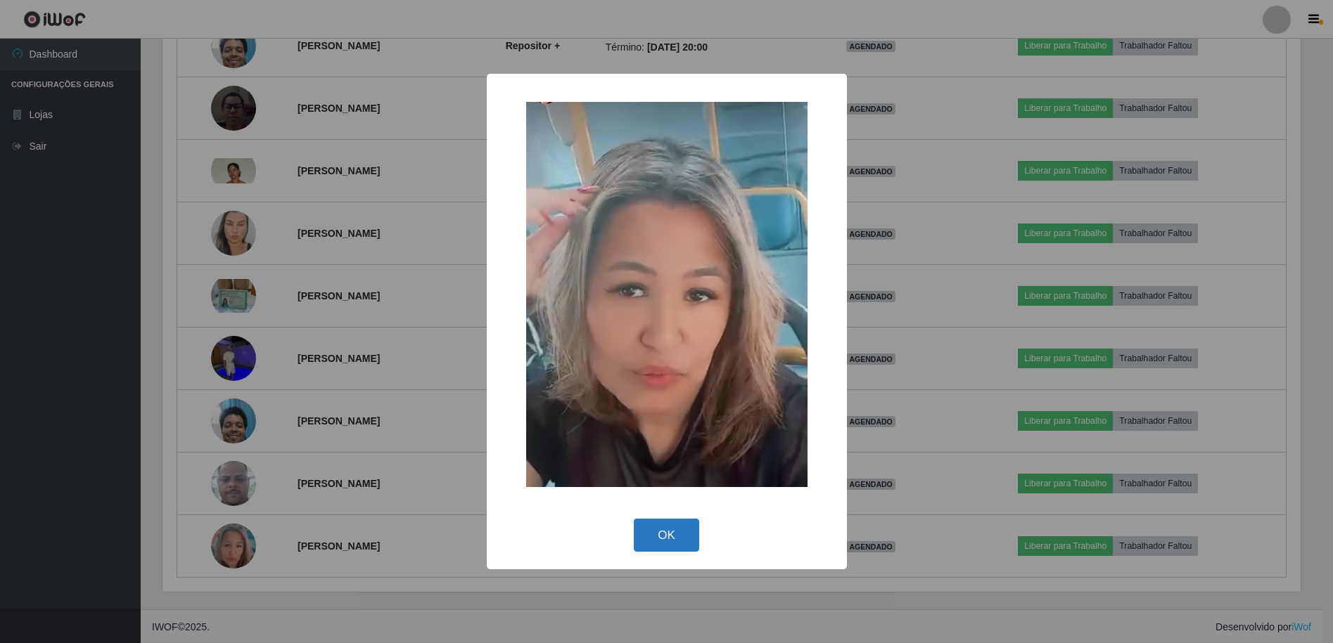
click at [647, 534] on button "OK" at bounding box center [666, 535] width 65 height 33
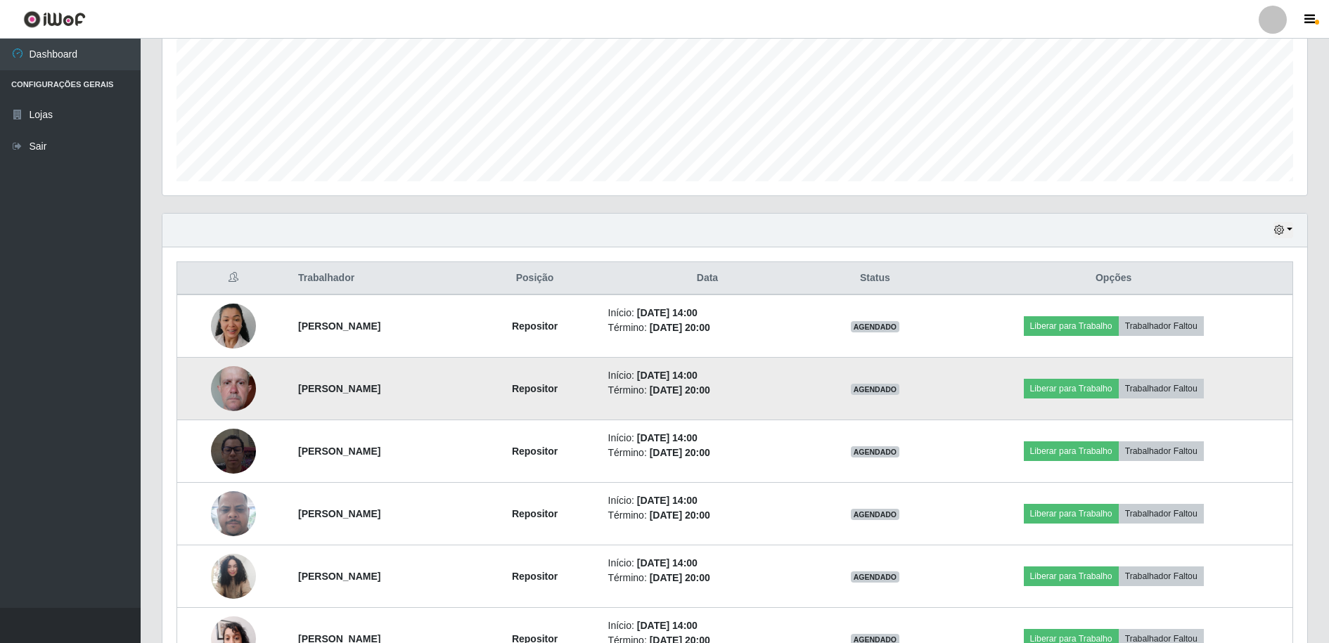
scroll to position [0, 0]
